Goal: Information Seeking & Learning: Check status

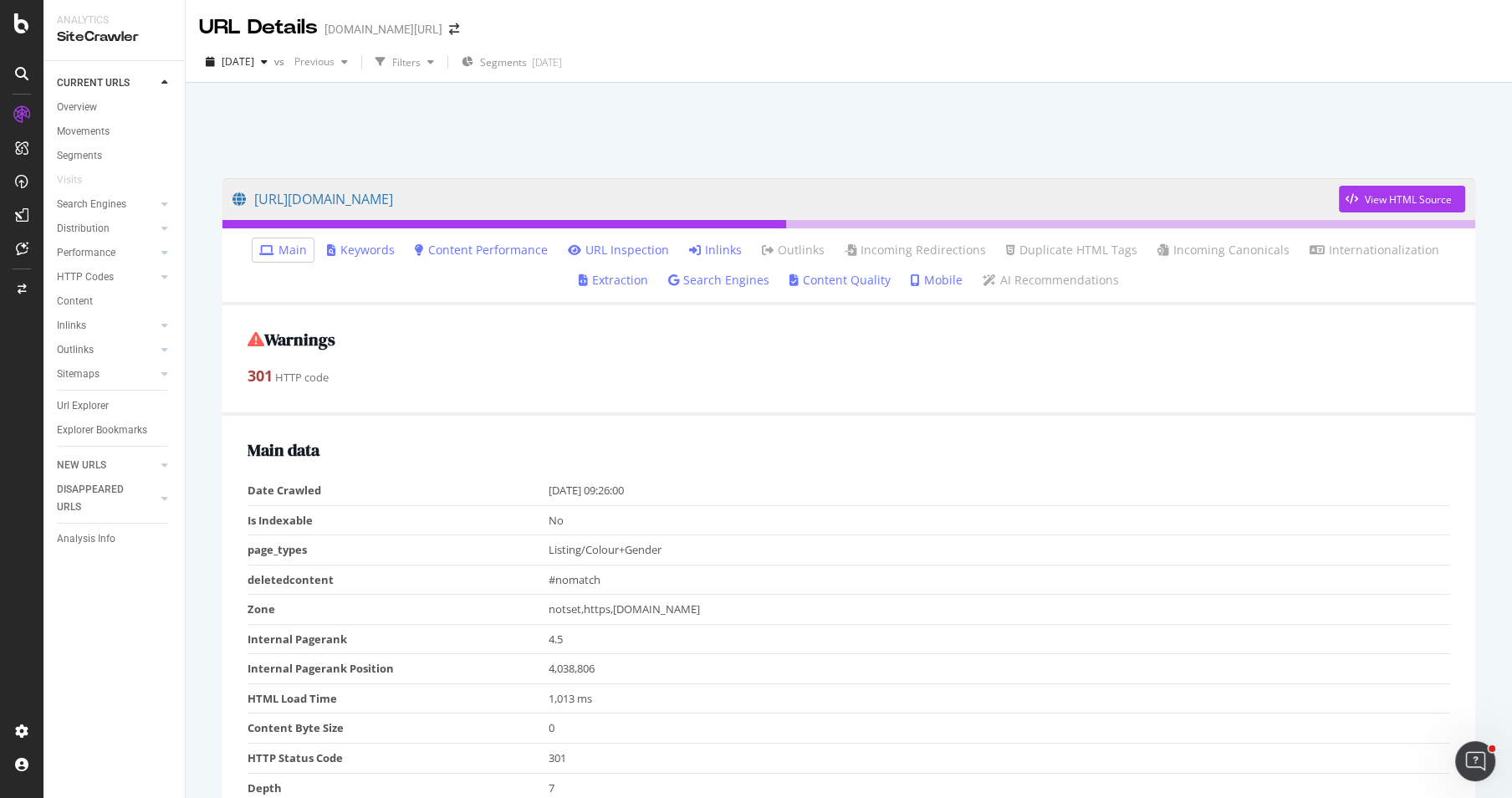
click at [717, 240] on li "Inlinks" at bounding box center [715, 250] width 66 height 24
click at [717, 242] on link "Inlinks" at bounding box center [716, 250] width 53 height 17
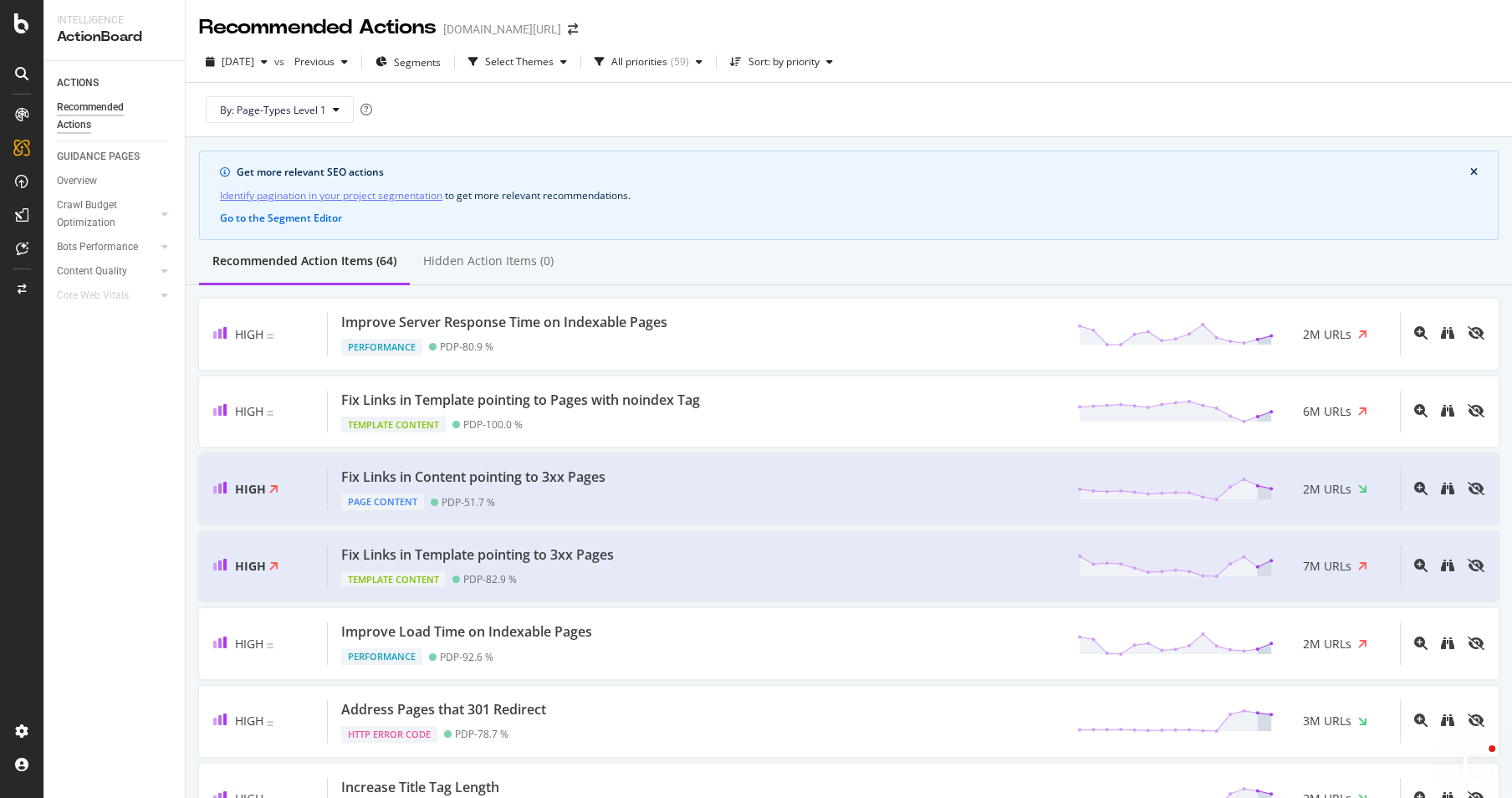
scroll to position [1147, 0]
